Goal: Check status

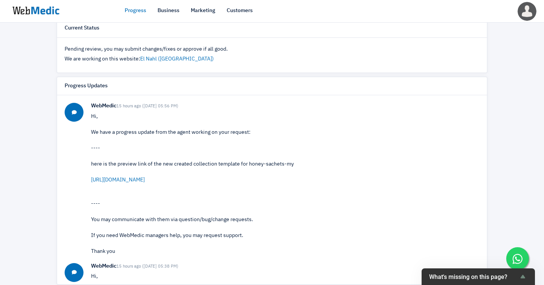
scroll to position [296, 0]
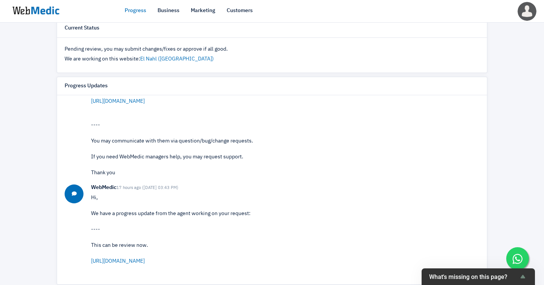
click at [17, 9] on img at bounding box center [36, 10] width 57 height 23
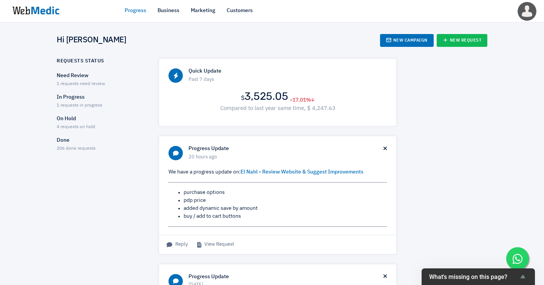
click at [132, 11] on link "Progress" at bounding box center [136, 11] width 22 height 8
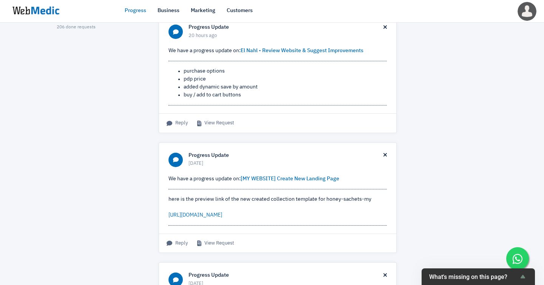
scroll to position [128, 0]
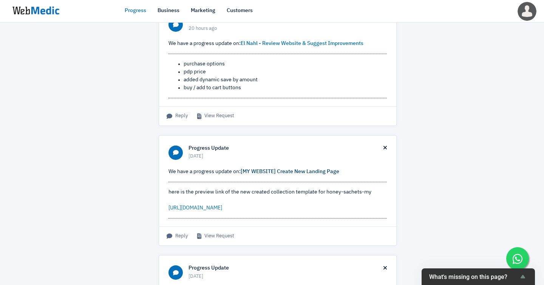
click at [260, 169] on link "[MY WEBSITE] Create New Landing Page" at bounding box center [290, 171] width 99 height 5
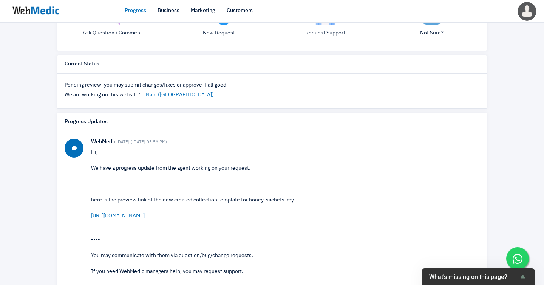
scroll to position [198, 0]
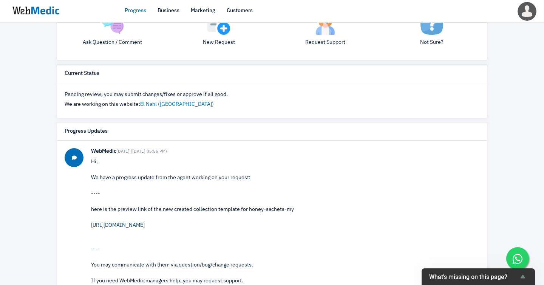
click at [112, 223] on link "[URL][DOMAIN_NAME]" at bounding box center [118, 225] width 54 height 5
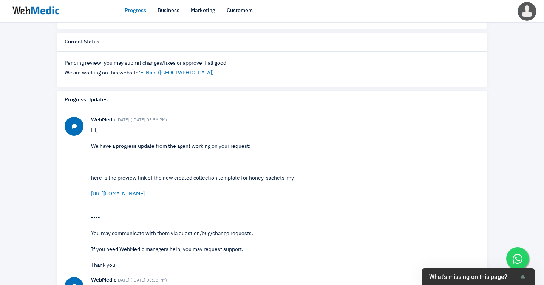
scroll to position [228, 0]
